Goal: Task Accomplishment & Management: Use online tool/utility

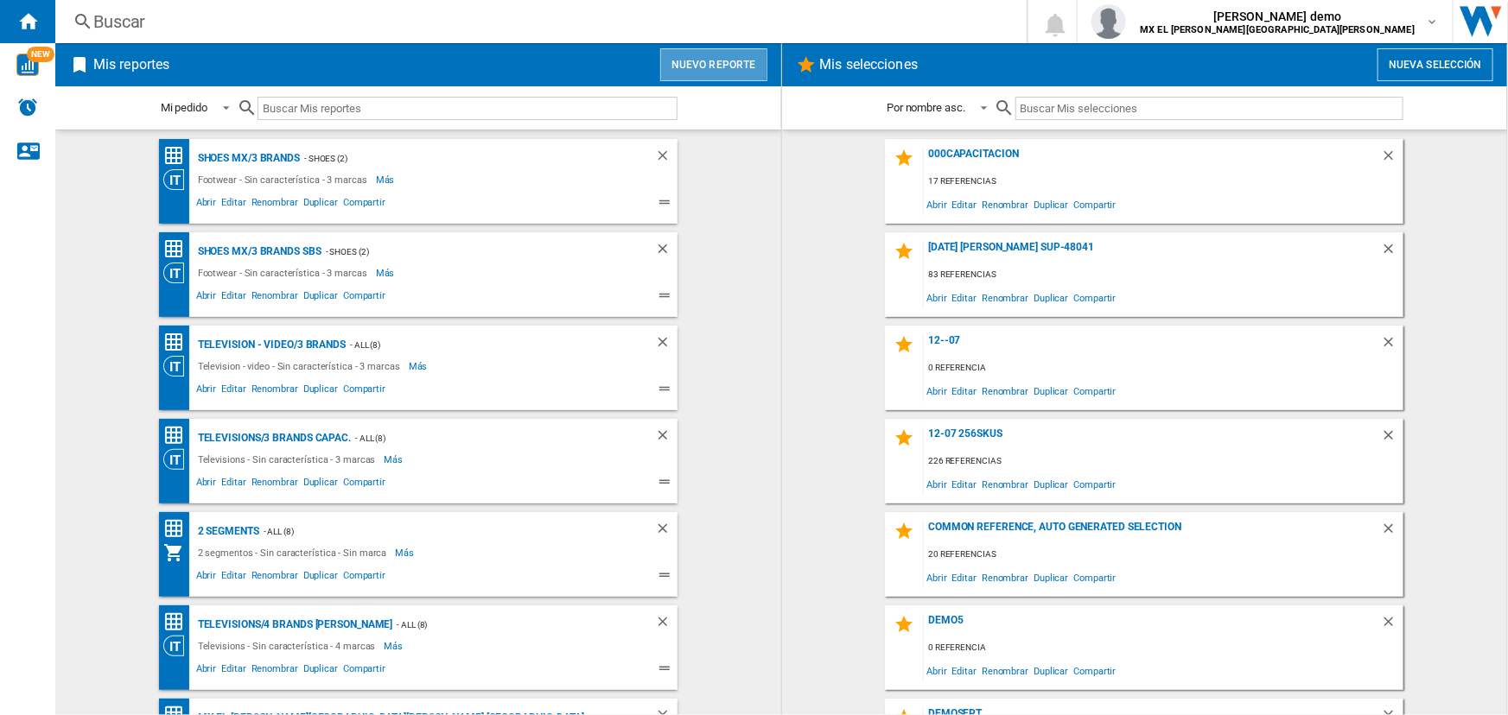
click at [751, 60] on button "Nuevo reporte" at bounding box center [713, 64] width 107 height 33
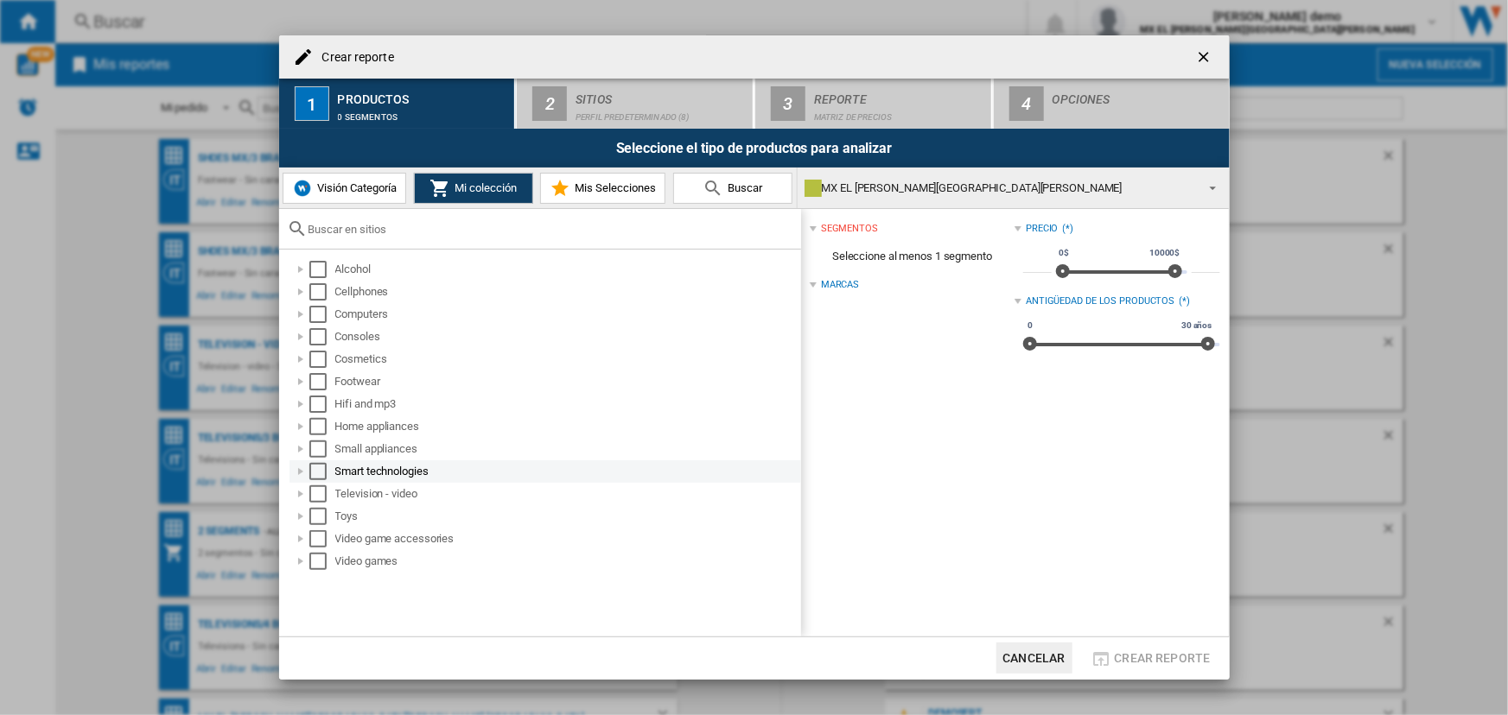
click at [315, 480] on div "Select" at bounding box center [317, 471] width 17 height 17
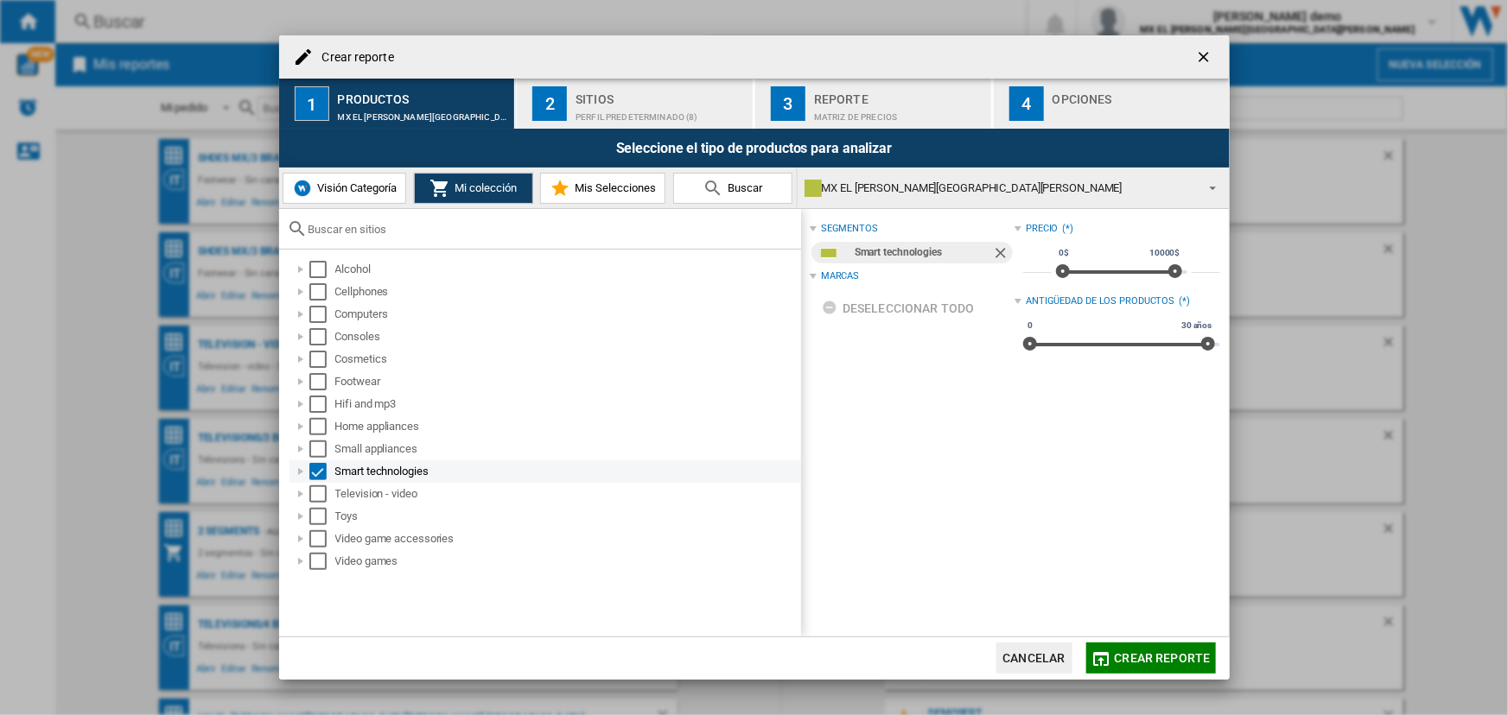
click at [320, 475] on div "Select" at bounding box center [317, 471] width 17 height 17
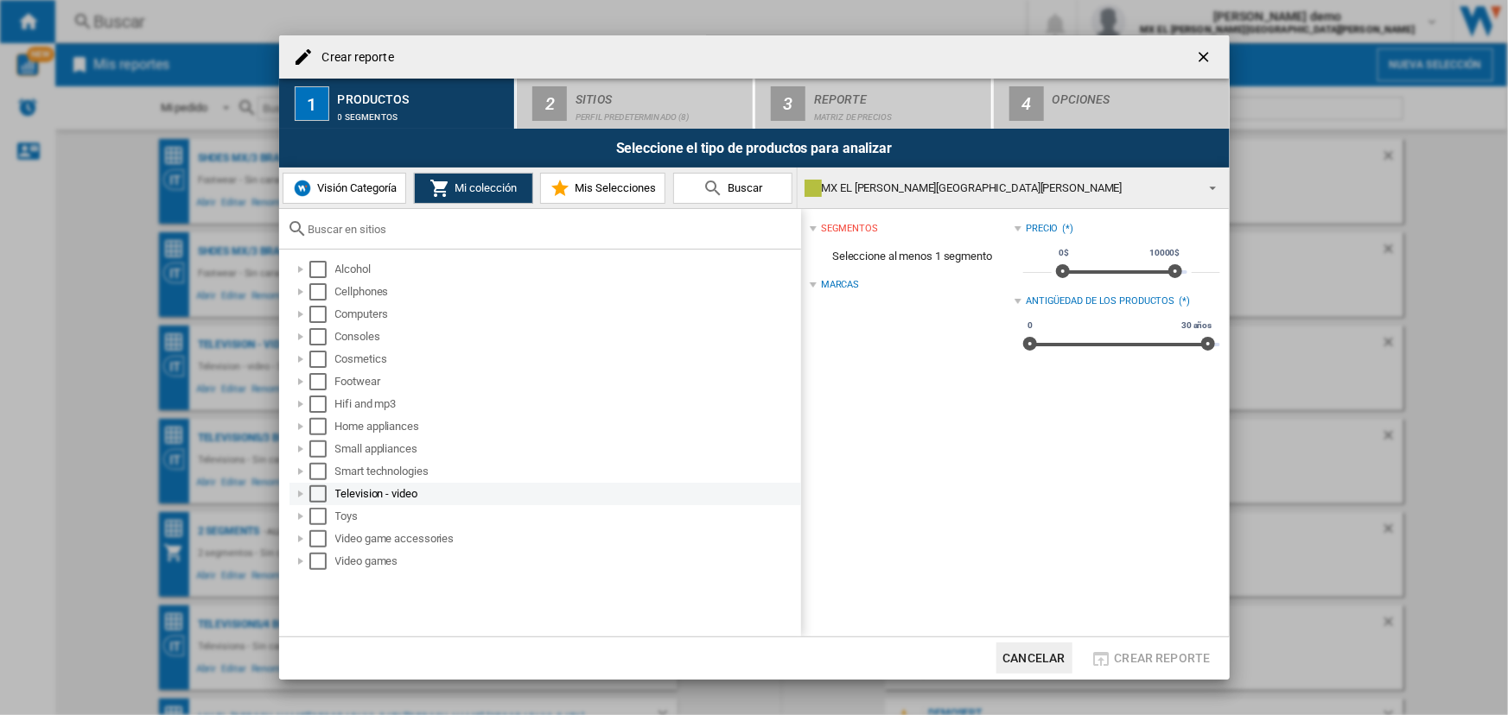
click at [317, 492] on div "Select" at bounding box center [317, 494] width 17 height 17
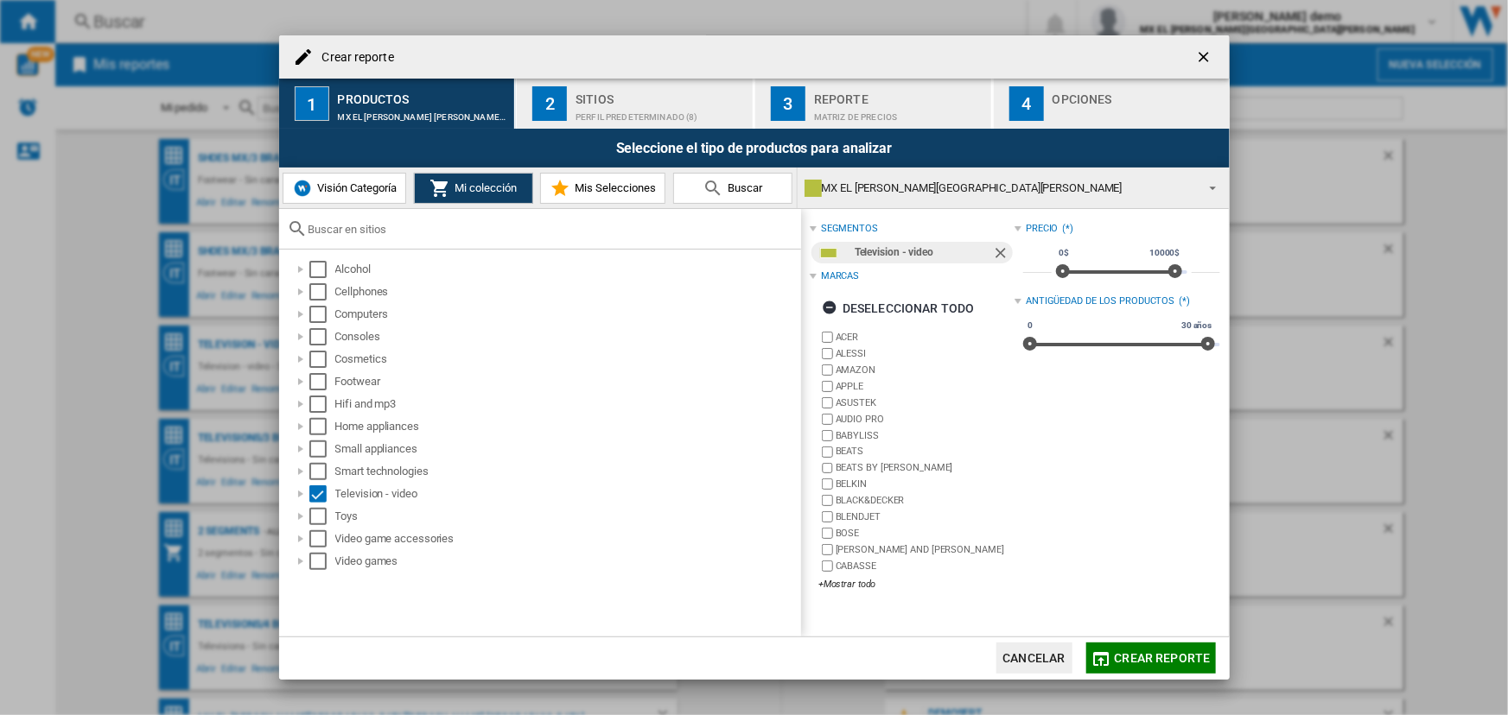
click at [657, 110] on div "Perfil predeterminado (8)" at bounding box center [660, 113] width 170 height 18
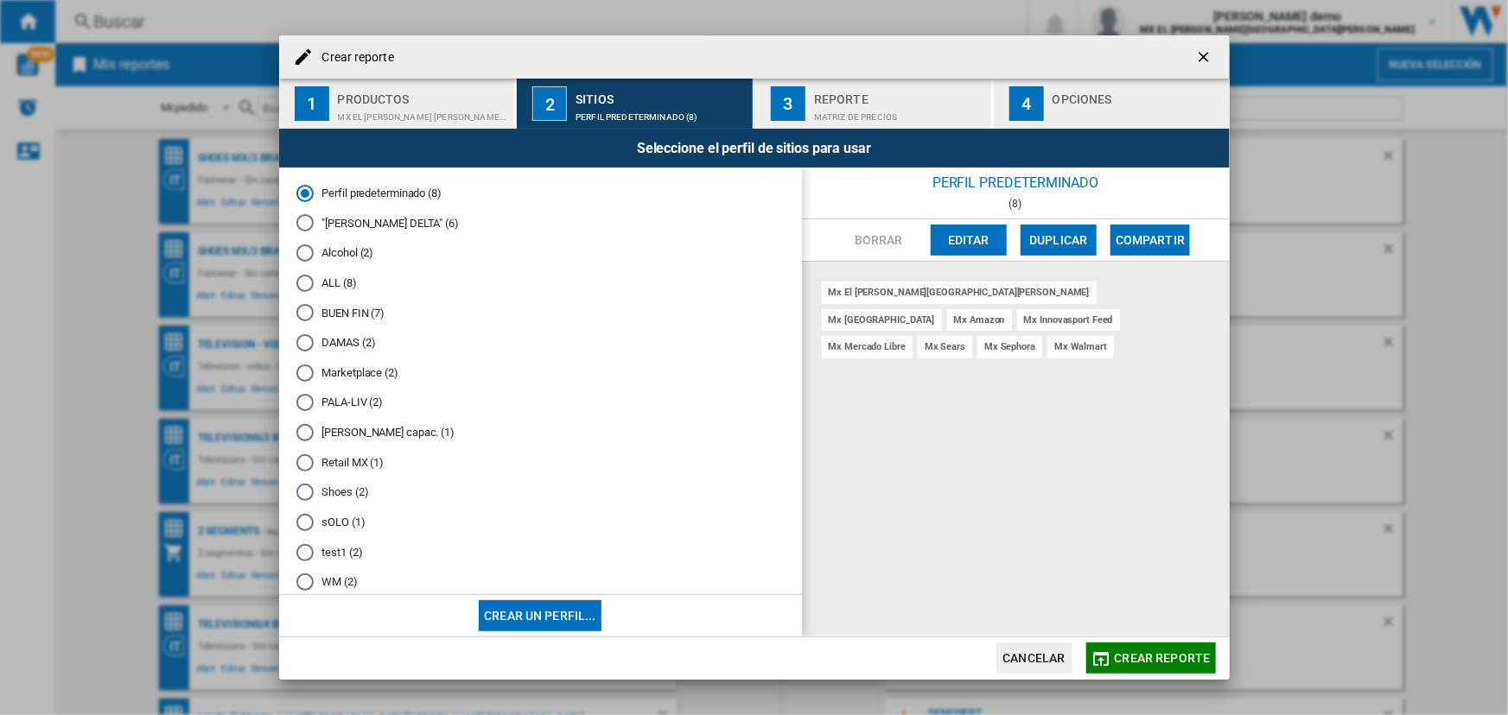
click at [834, 96] on div "Reporte" at bounding box center [899, 95] width 170 height 18
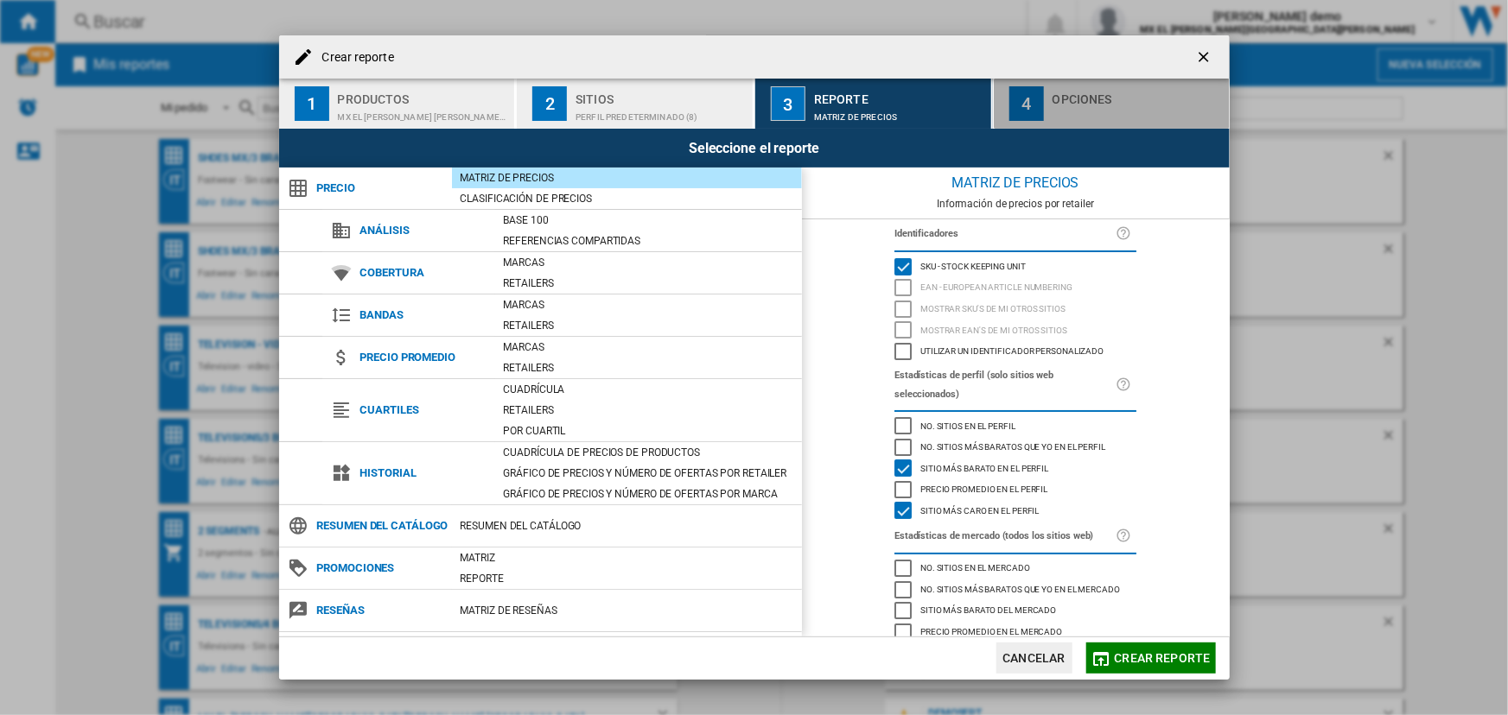
click at [1133, 102] on div "Opciones" at bounding box center [1137, 95] width 170 height 18
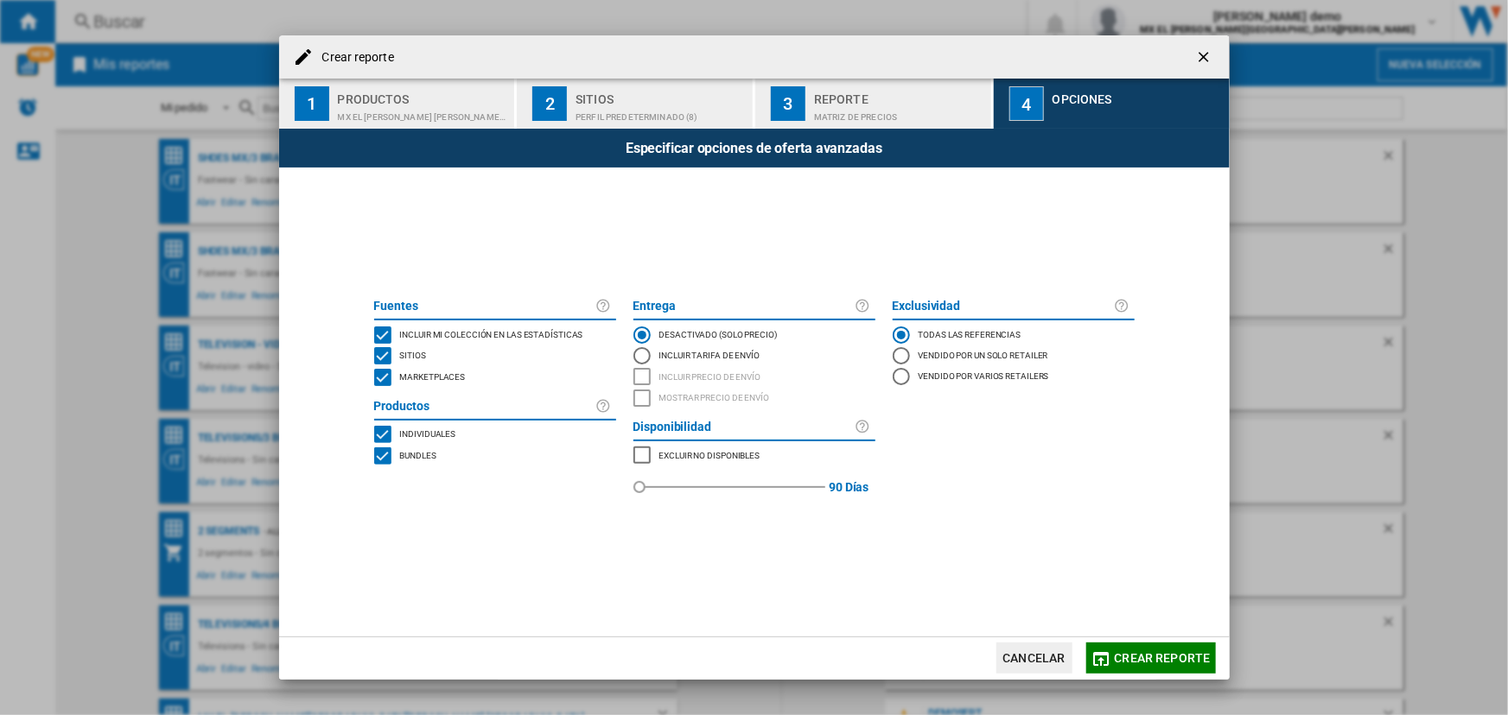
click at [1204, 649] on button "Crear reporte" at bounding box center [1151, 658] width 130 height 31
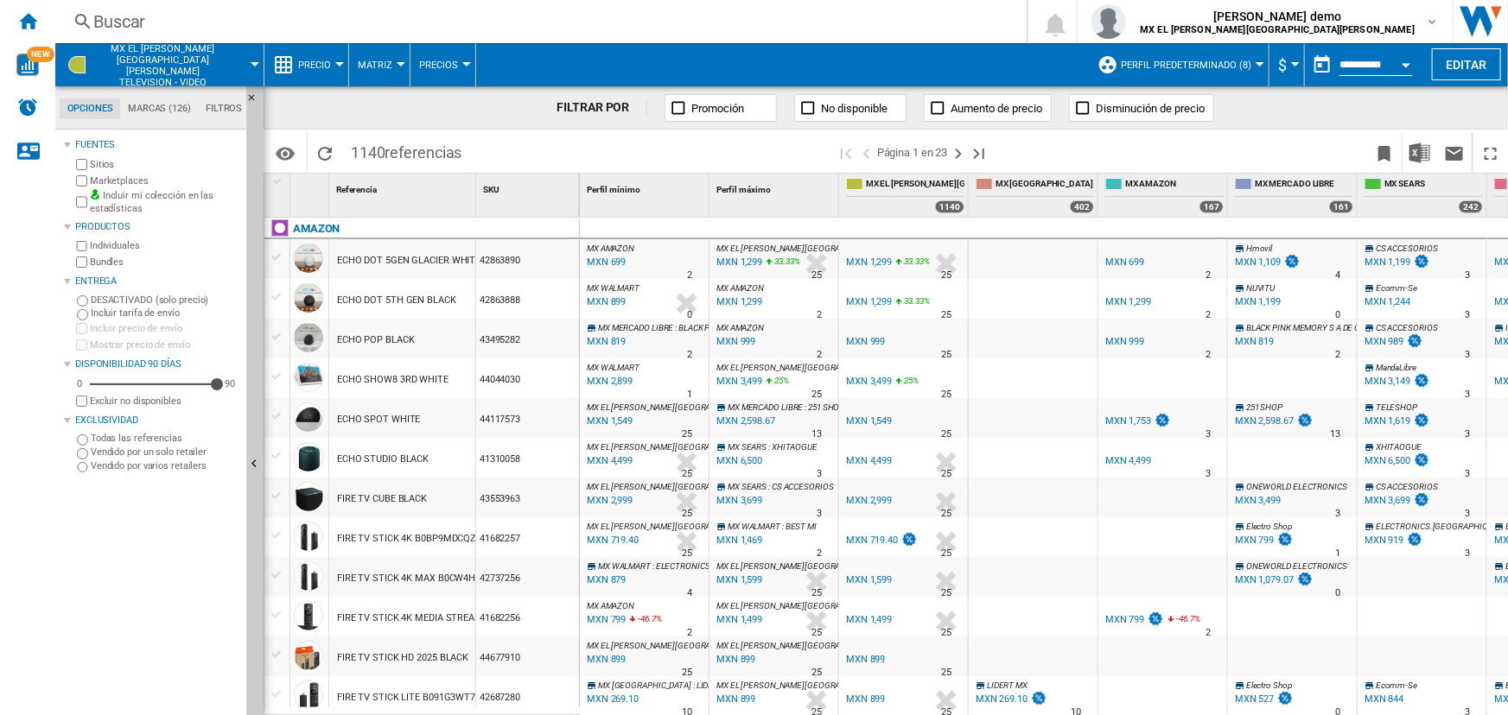
click at [607, 261] on div "MXN 699" at bounding box center [604, 262] width 41 height 17
drag, startPoint x: 478, startPoint y: 182, endPoint x: 537, endPoint y: 180, distance: 59.7
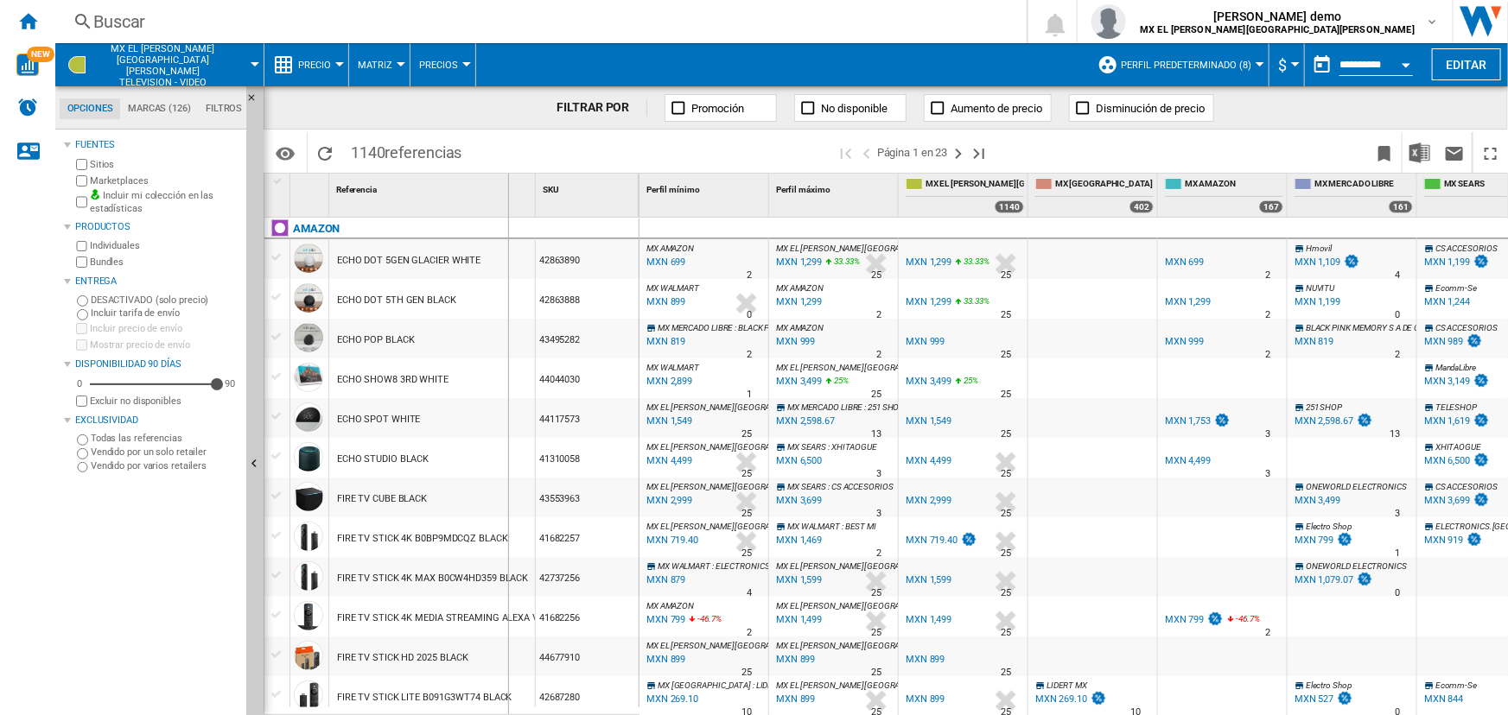
drag, startPoint x: 537, startPoint y: 180, endPoint x: 507, endPoint y: 187, distance: 31.0
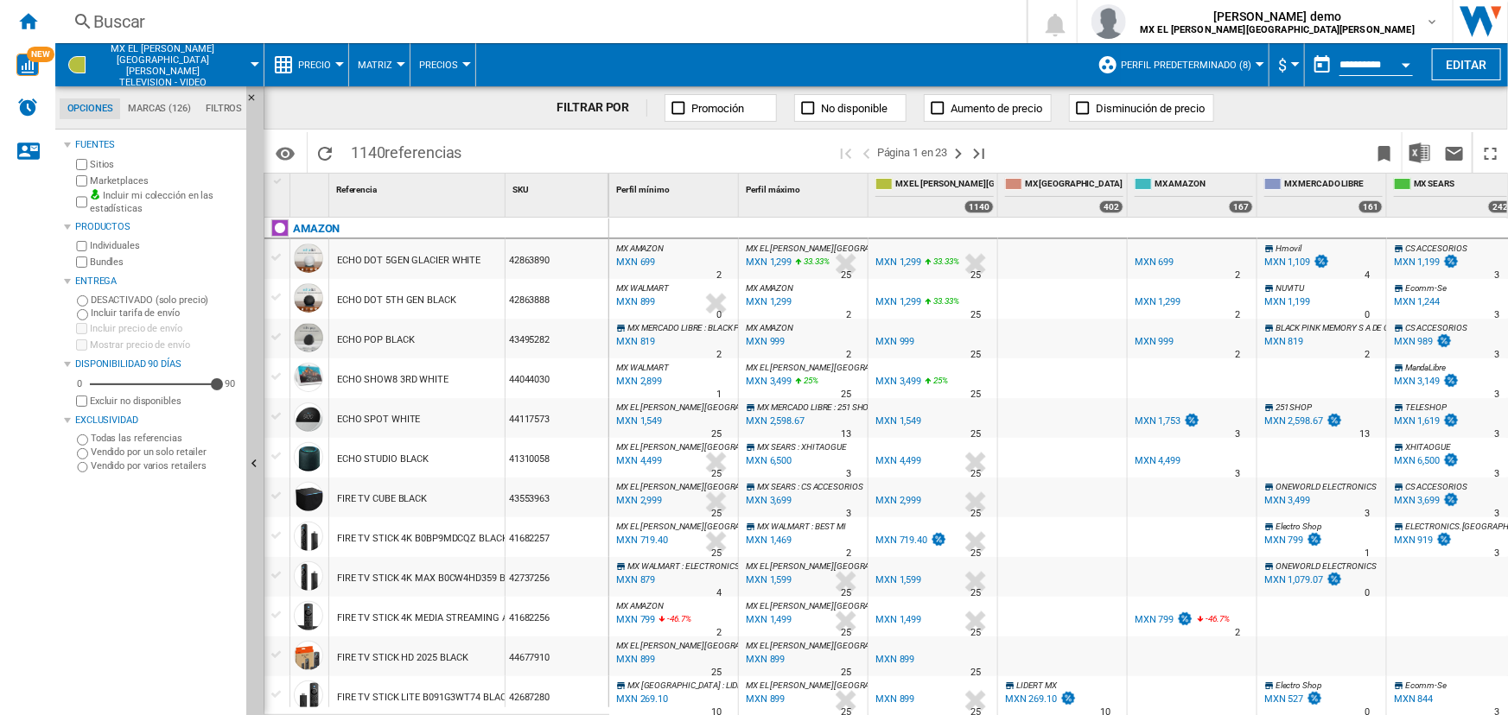
click at [644, 264] on div "MXN 699" at bounding box center [633, 262] width 41 height 17
click at [636, 259] on div "MXN 699" at bounding box center [633, 262] width 41 height 17
click at [648, 302] on div "MXN 899" at bounding box center [633, 302] width 41 height 17
click at [644, 382] on div "MXN 2,899" at bounding box center [637, 381] width 48 height 17
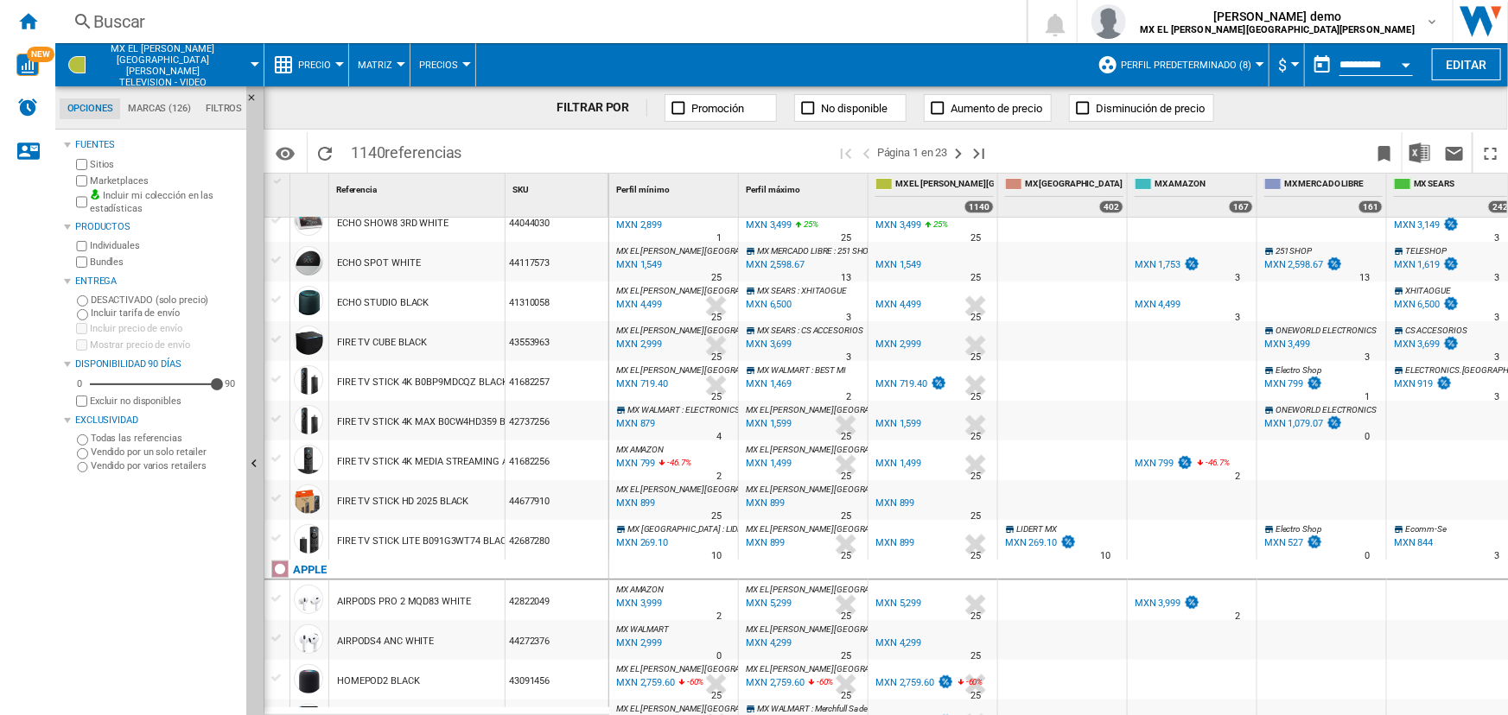
scroll to position [235, 0]
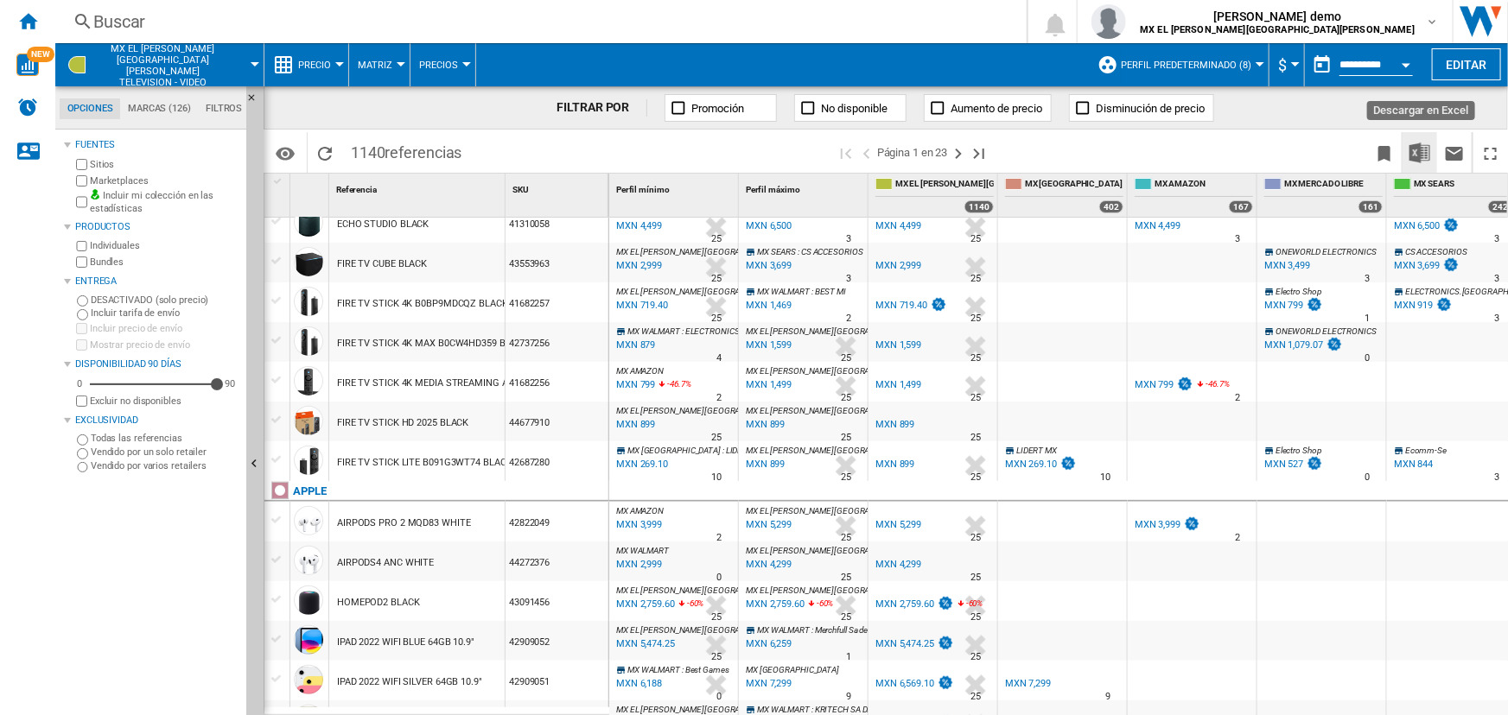
click at [1416, 147] on img "Descargar en Excel" at bounding box center [1419, 153] width 21 height 21
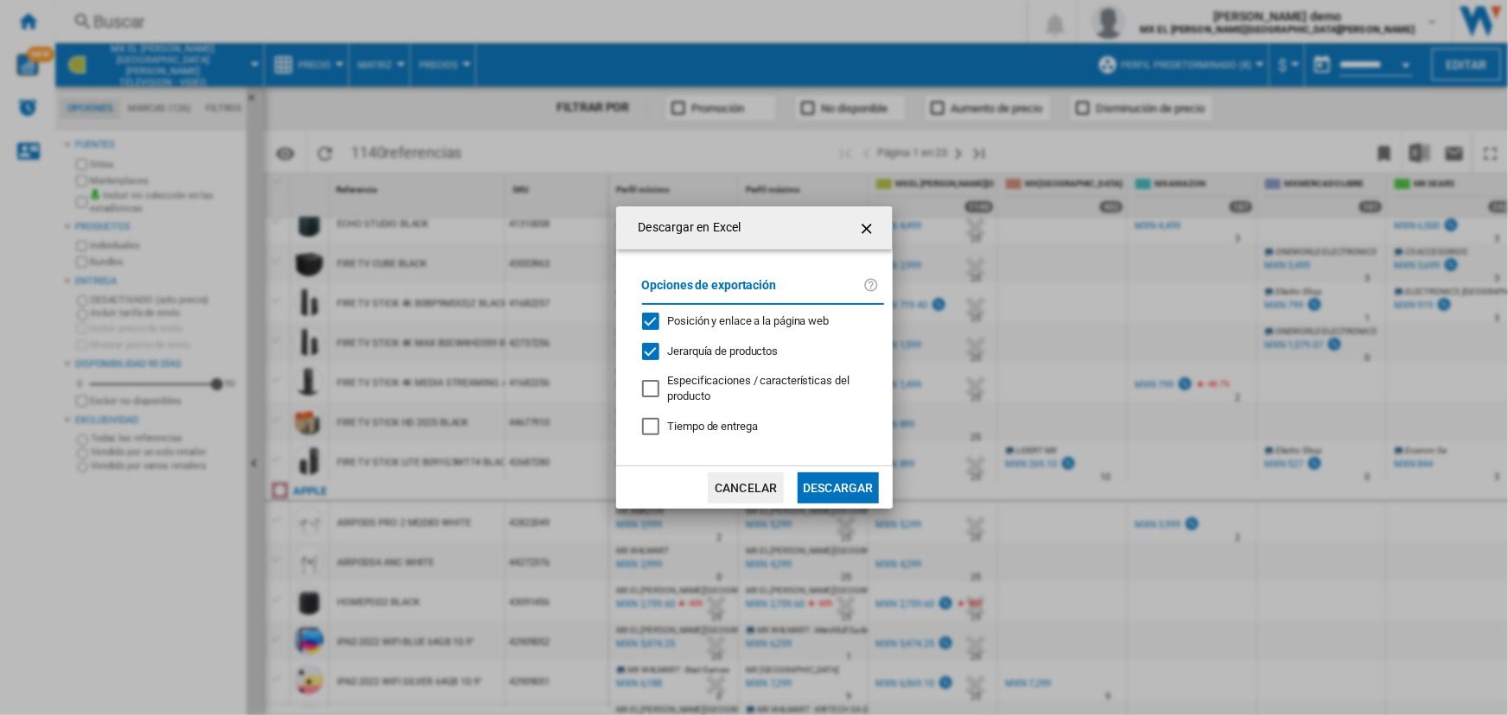
click at [841, 488] on button "Descargar" at bounding box center [838, 488] width 80 height 31
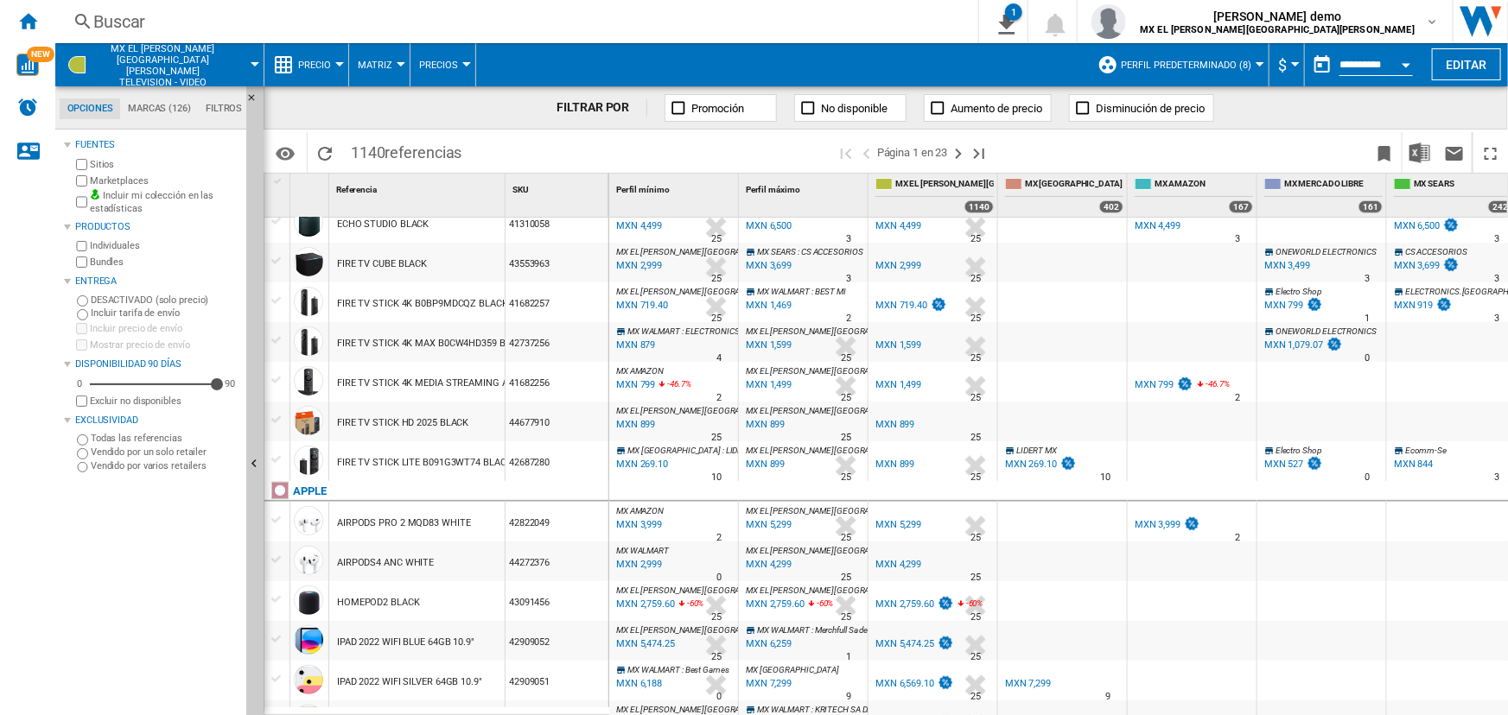
click at [205, 69] on span "MX EL [PERSON_NAME] [PERSON_NAME] Television - video" at bounding box center [163, 65] width 136 height 45
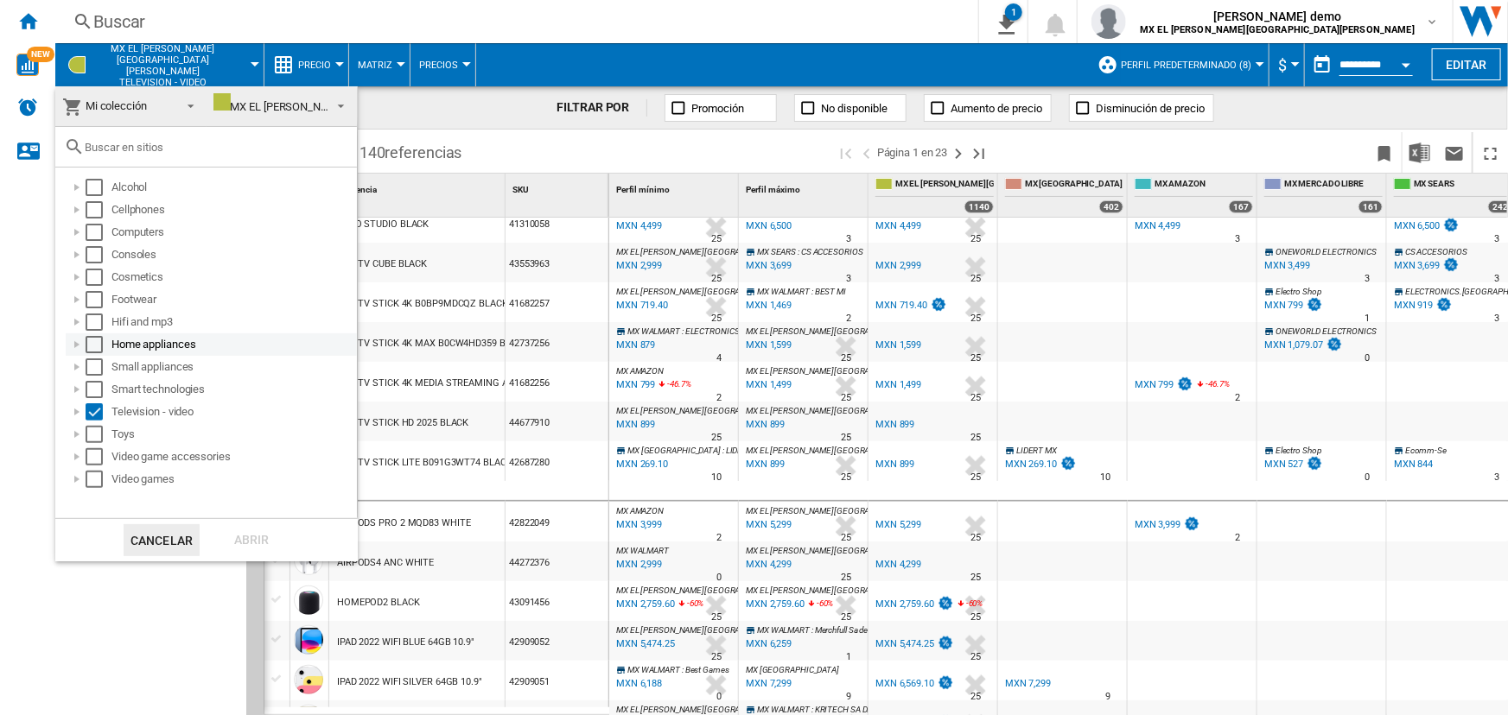
click at [96, 349] on div "Select" at bounding box center [94, 344] width 17 height 17
click at [86, 415] on div "Select" at bounding box center [94, 412] width 17 height 17
click at [253, 532] on div "Abrir" at bounding box center [251, 540] width 76 height 32
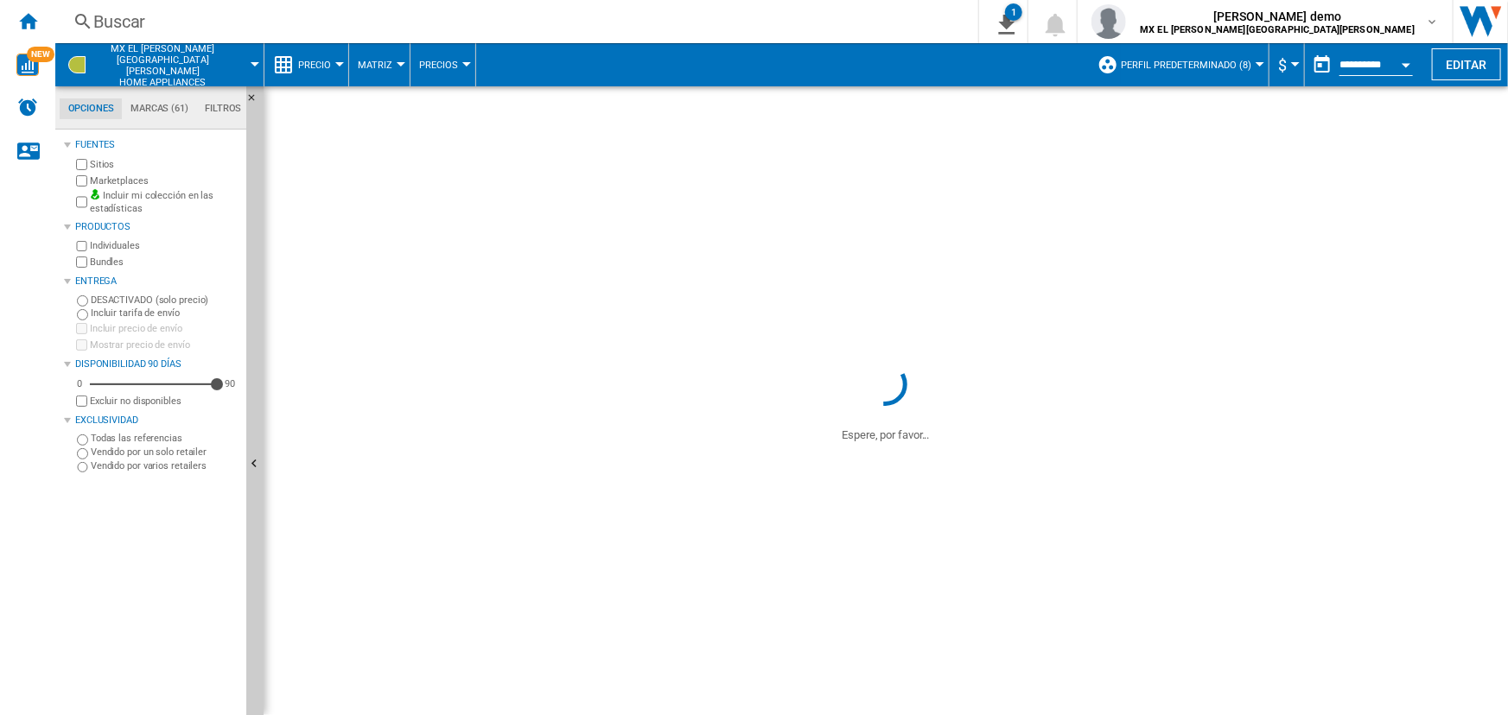
click at [230, 75] on div "MX EL [PERSON_NAME][GEOGRAPHIC_DATA][PERSON_NAME] Home appliances" at bounding box center [159, 64] width 191 height 43
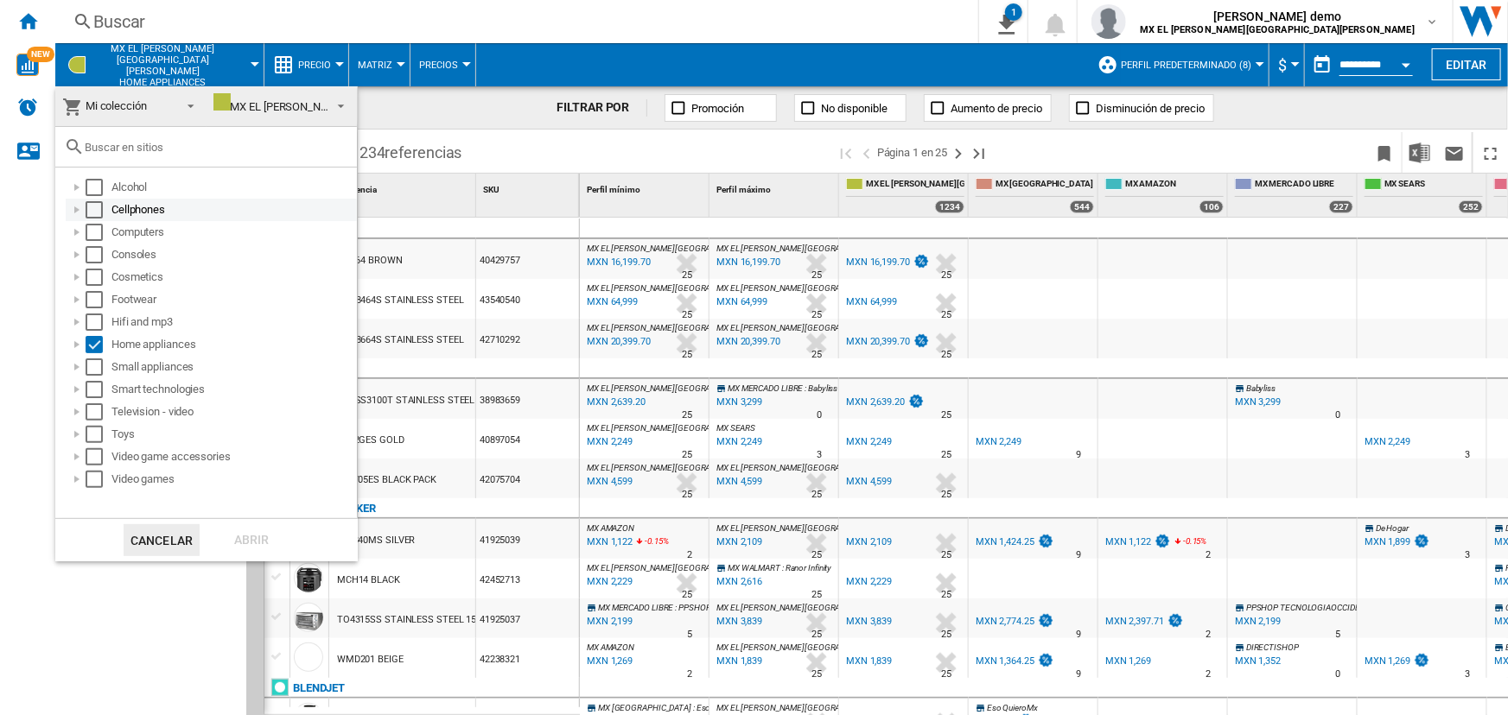
click at [96, 205] on div "Select" at bounding box center [94, 209] width 17 height 17
click at [277, 540] on div "Abrir" at bounding box center [251, 540] width 76 height 32
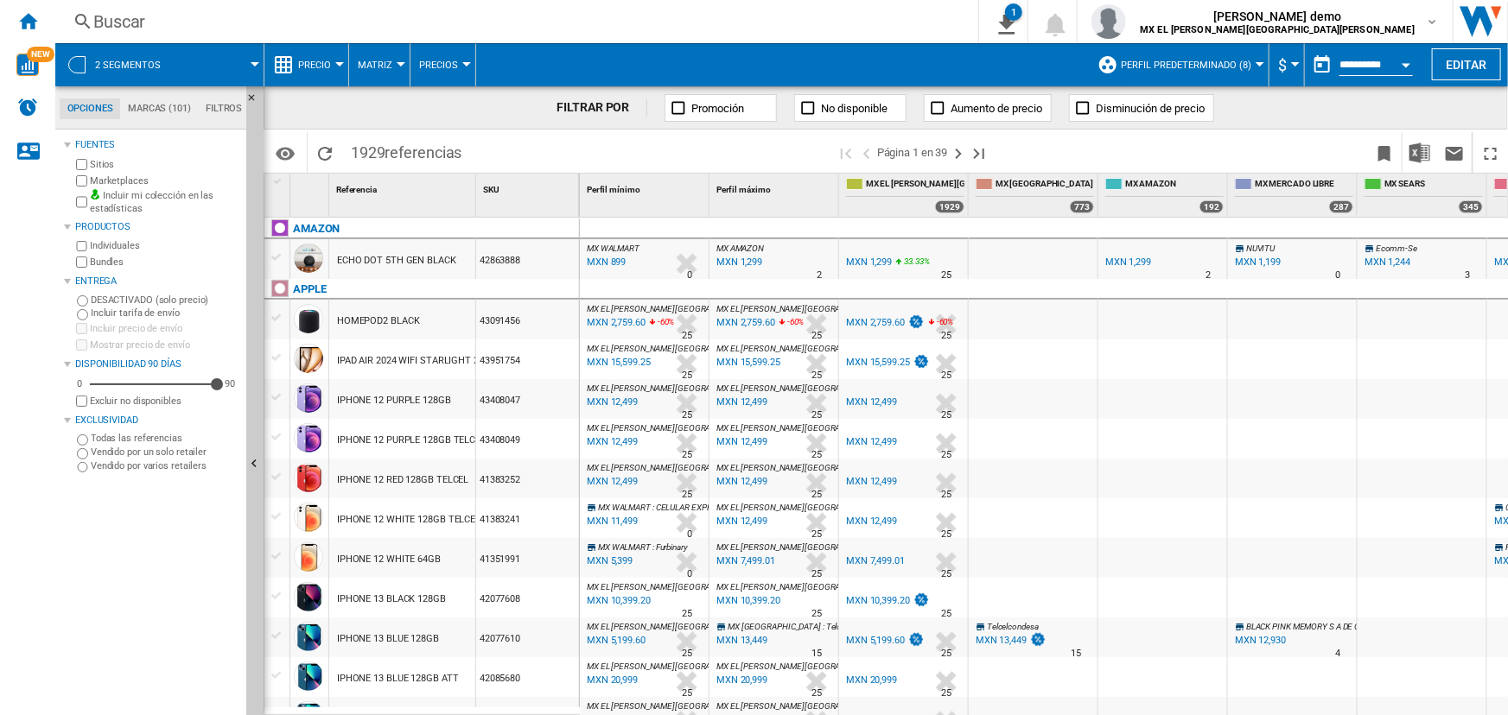
click at [249, 70] on span at bounding box center [220, 64] width 70 height 43
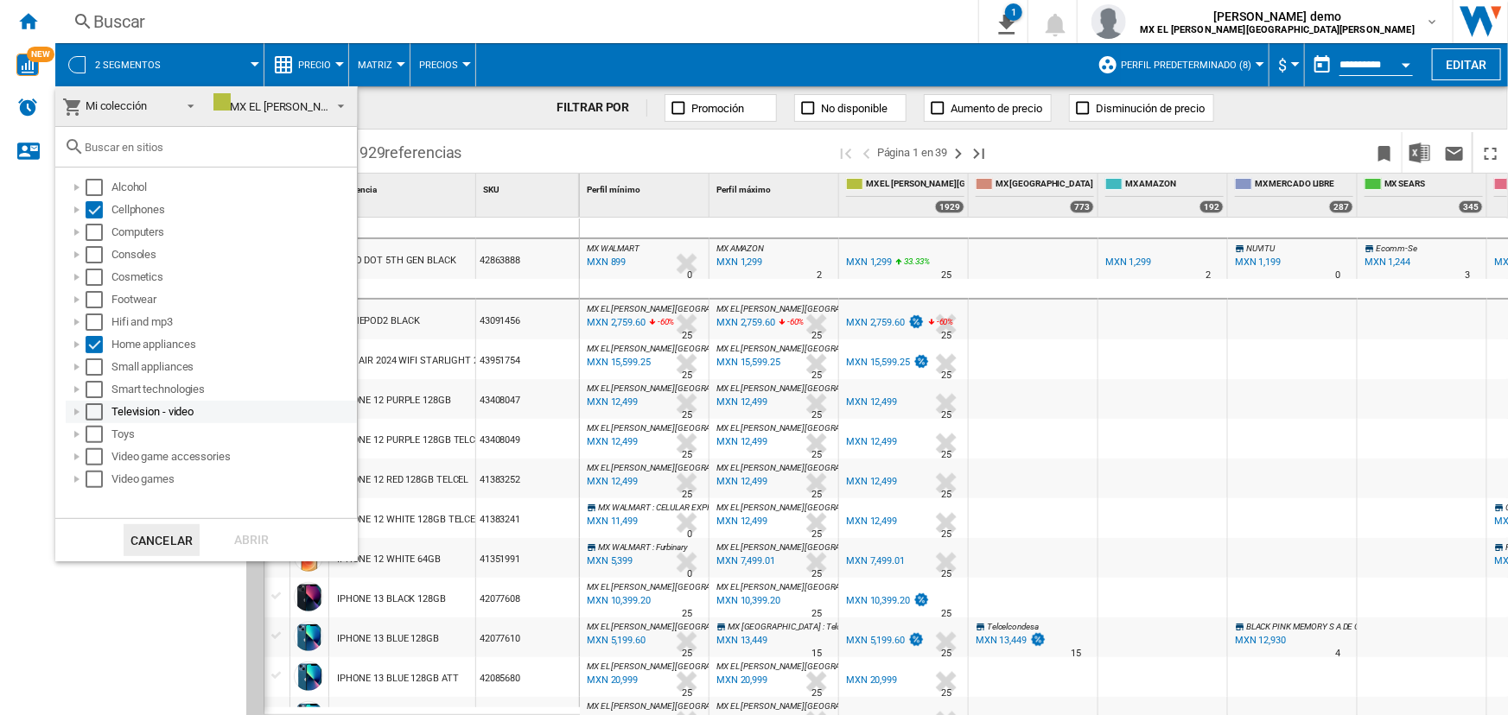
click at [92, 412] on div "Select" at bounding box center [94, 412] width 17 height 17
click at [90, 232] on div "Select" at bounding box center [94, 232] width 17 height 17
click at [99, 255] on div "Select" at bounding box center [94, 254] width 17 height 17
click at [259, 537] on div "Abrir" at bounding box center [251, 540] width 76 height 32
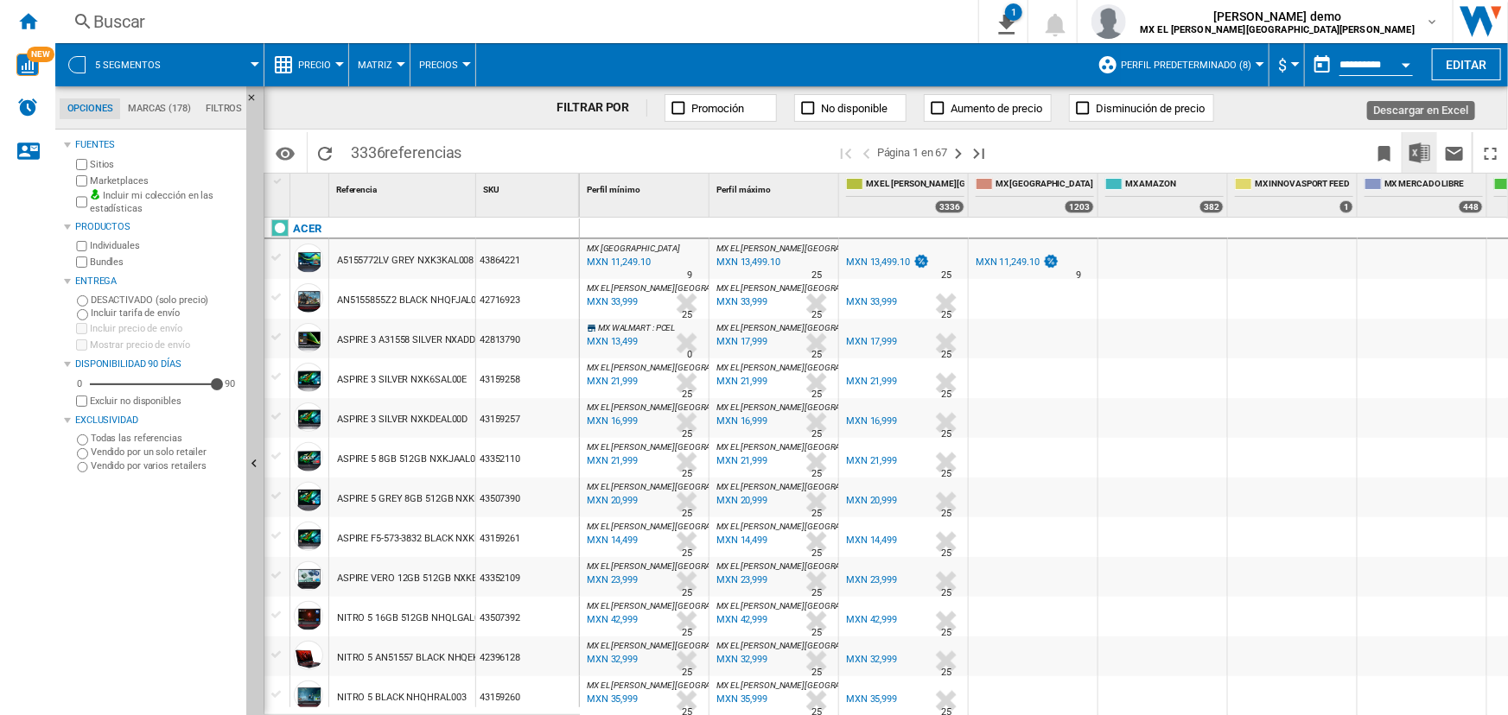
click at [1420, 147] on img "Descargar en Excel" at bounding box center [1419, 153] width 21 height 21
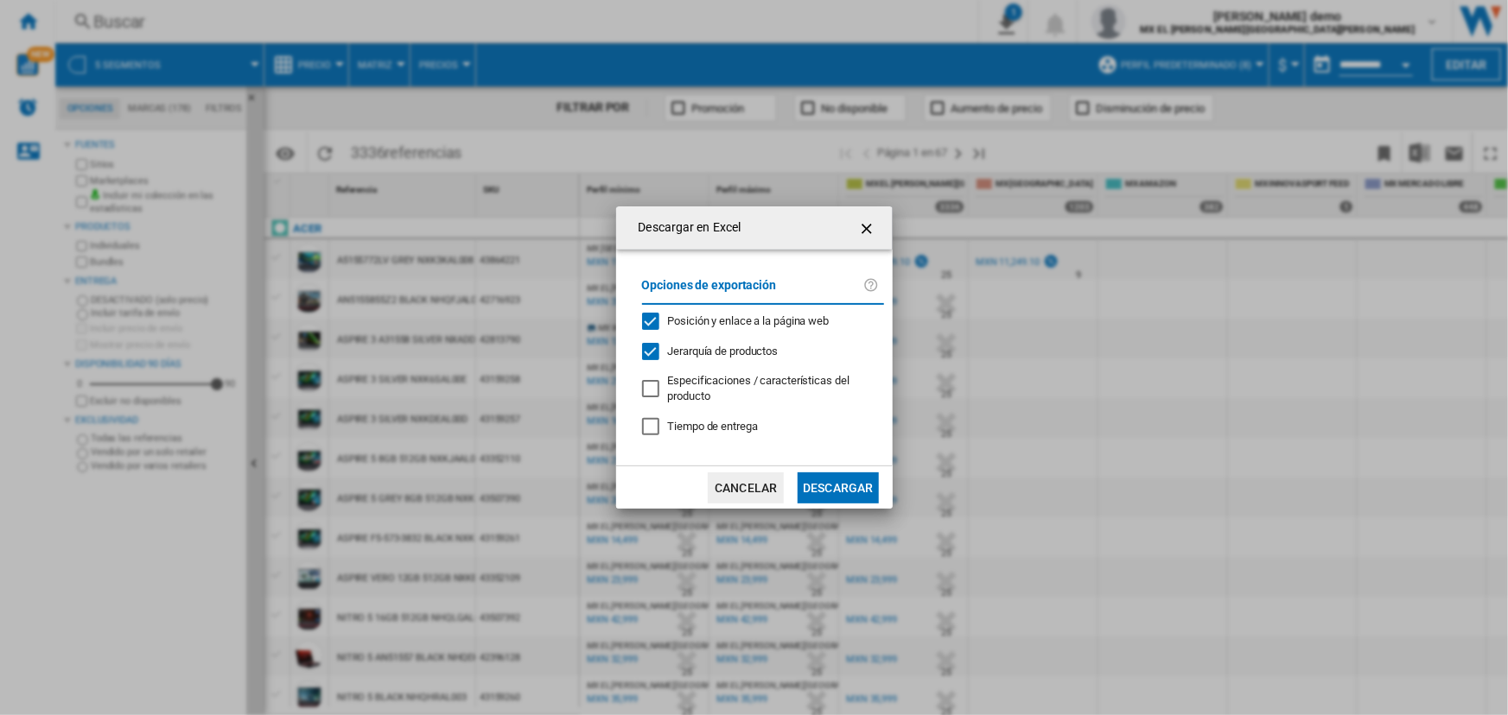
click at [843, 485] on button "Descargar" at bounding box center [838, 488] width 80 height 31
